Goal: Task Accomplishment & Management: Complete application form

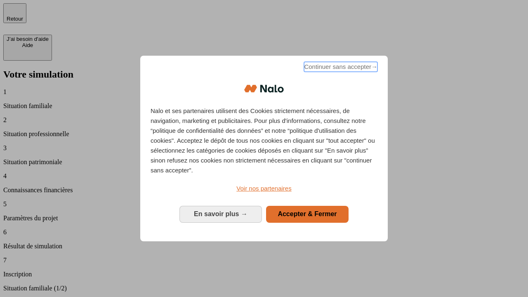
click at [340, 68] on span "Continuer sans accepter →" at bounding box center [340, 67] width 73 height 10
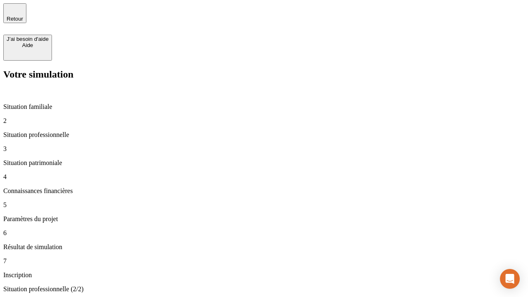
type input "70 000"
type input "1 000"
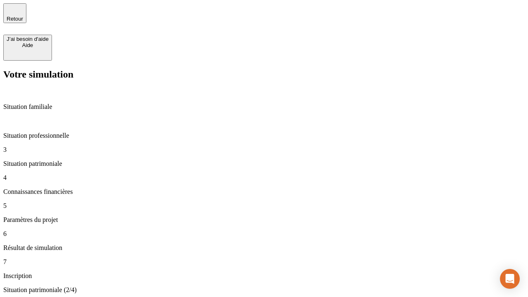
type input "800"
type input "6"
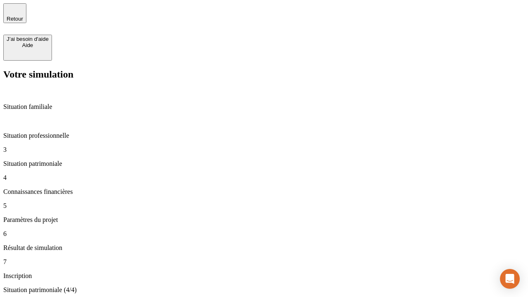
type input "400"
type input "3"
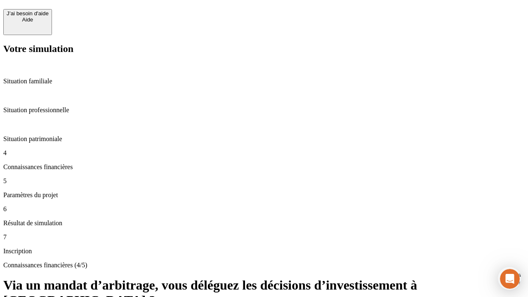
scroll to position [7, 0]
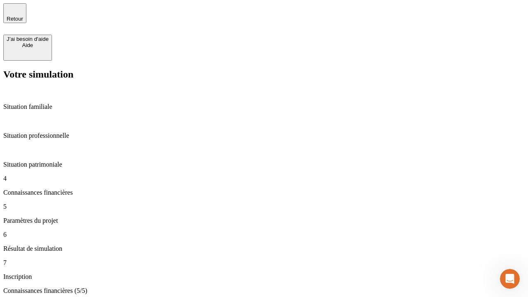
type input "35"
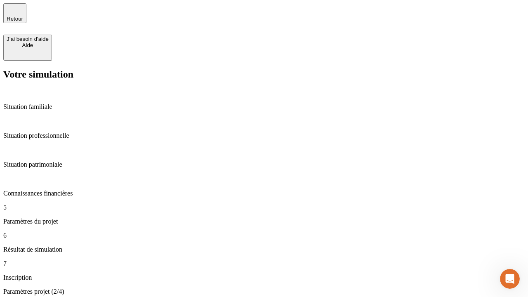
type input "500"
type input "640"
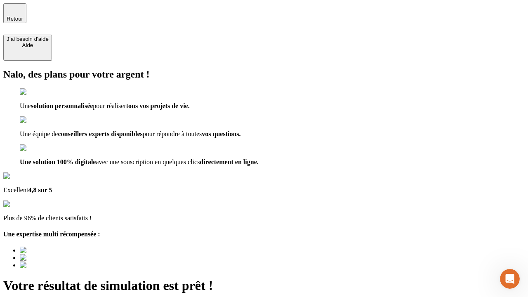
type input "[EMAIL_ADDRESS][DOMAIN_NAME]"
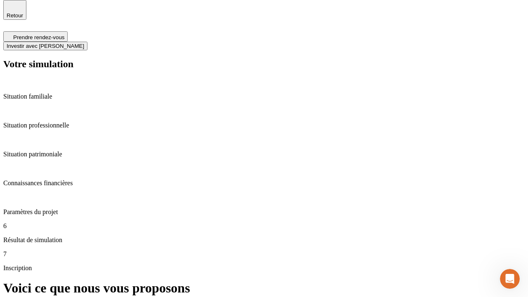
click at [84, 43] on span "Investir avec [PERSON_NAME]" at bounding box center [46, 46] width 78 height 6
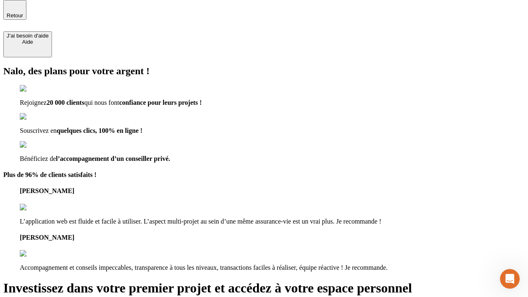
scroll to position [2, 0]
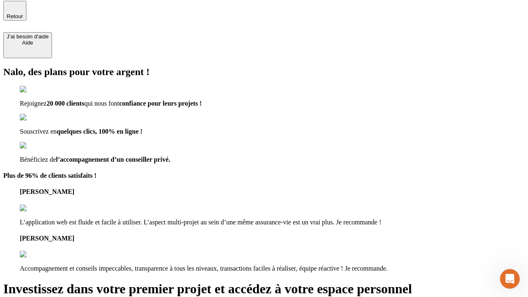
type input "[PERSON_NAME][EMAIL_ADDRESS][DOMAIN_NAME]"
